Goal: Task Accomplishment & Management: Use online tool/utility

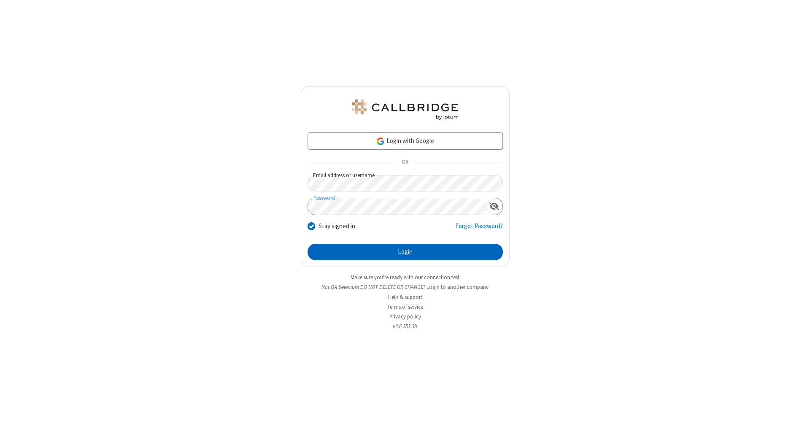
click at [405, 252] on button "Login" at bounding box center [405, 252] width 195 height 17
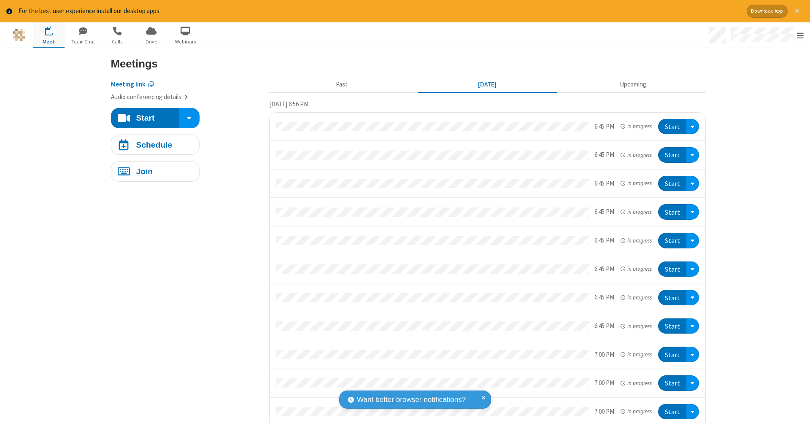
click at [797, 11] on span "Close alert" at bounding box center [797, 11] width 5 height 7
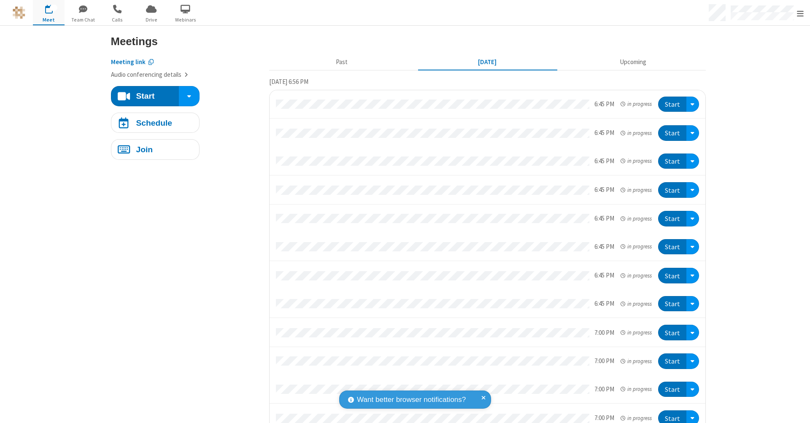
click at [49, 12] on span "button" at bounding box center [49, 9] width 32 height 14
click at [152, 122] on h4 "Schedule" at bounding box center [154, 123] width 36 height 8
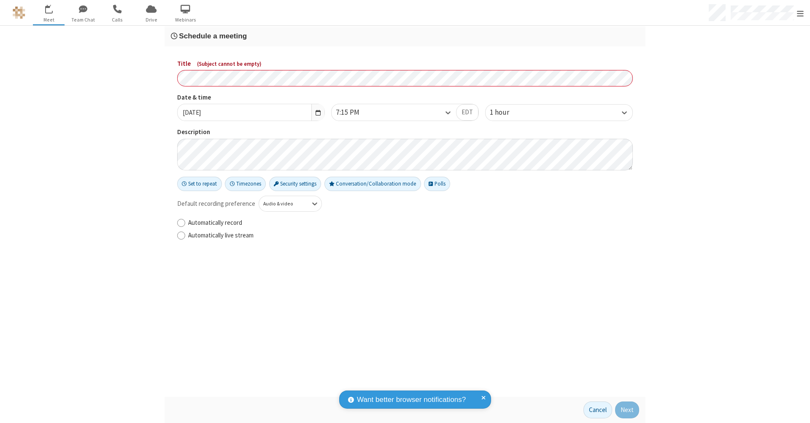
click at [405, 36] on h3 "Schedule a meeting" at bounding box center [405, 36] width 468 height 8
click at [628, 410] on button "Next" at bounding box center [627, 410] width 24 height 17
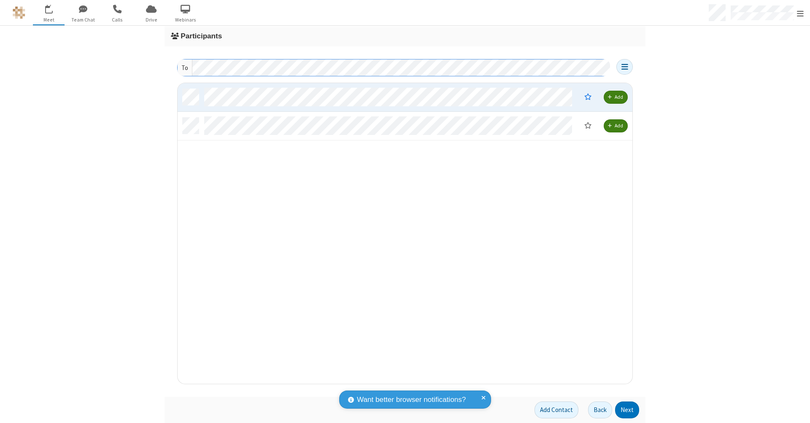
scroll to position [7, 7]
click at [628, 410] on button "Next" at bounding box center [627, 410] width 24 height 17
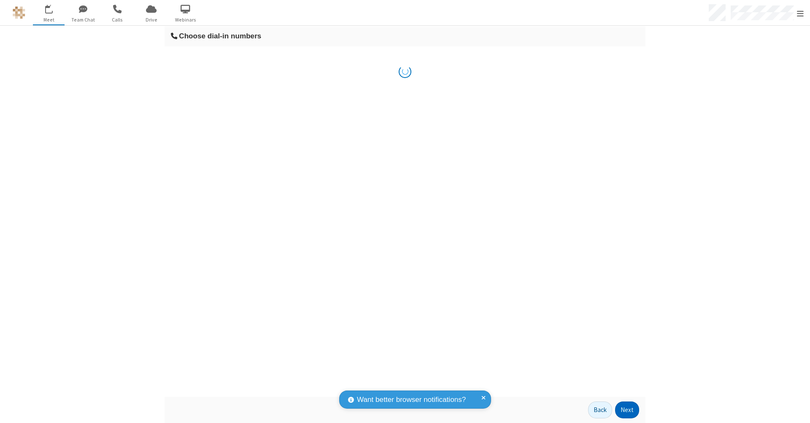
click at [628, 410] on button "Next" at bounding box center [627, 410] width 24 height 17
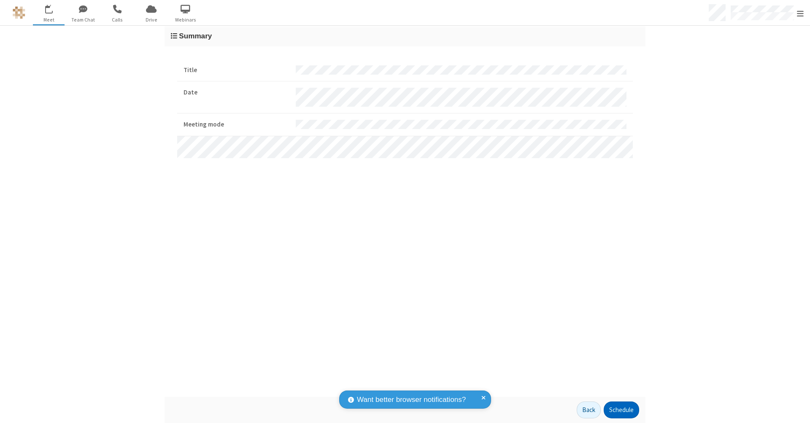
click at [621, 410] on button "Schedule" at bounding box center [621, 410] width 35 height 17
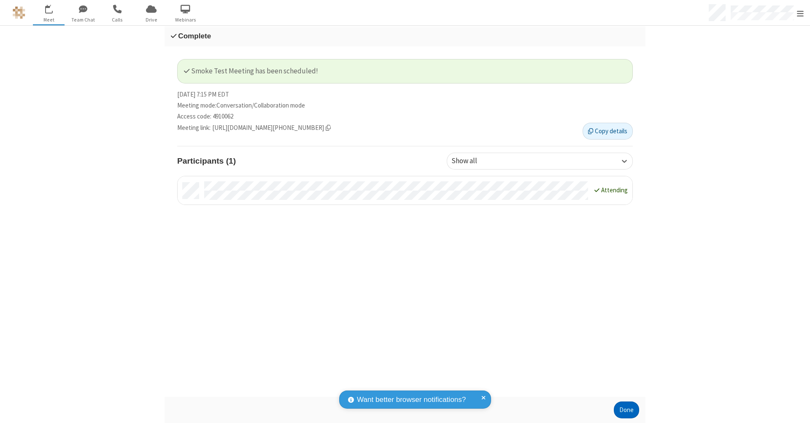
click at [627, 410] on button "Done" at bounding box center [626, 410] width 25 height 17
